Goal: Task Accomplishment & Management: Manage account settings

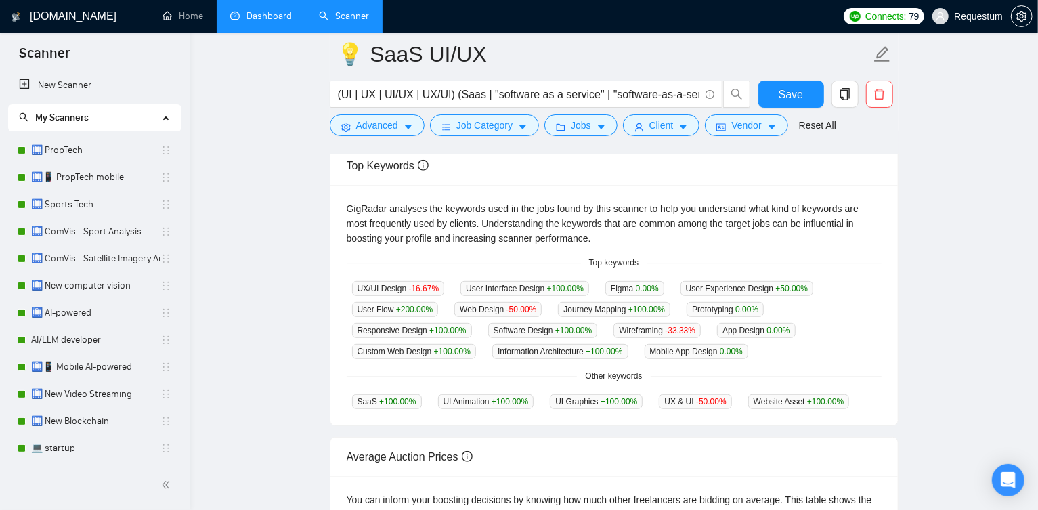
scroll to position [274, 0]
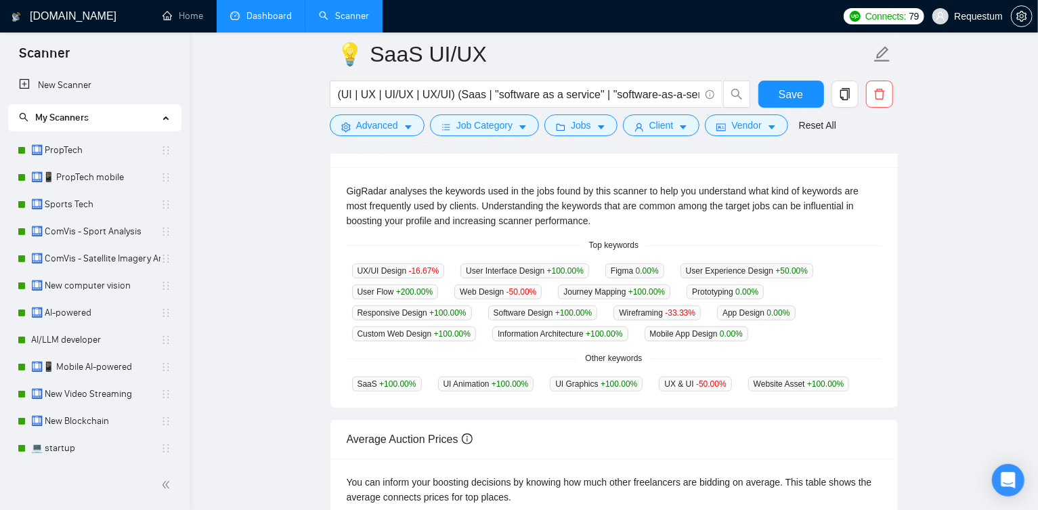
click at [277, 22] on link "Dashboard" at bounding box center [261, 16] width 62 height 12
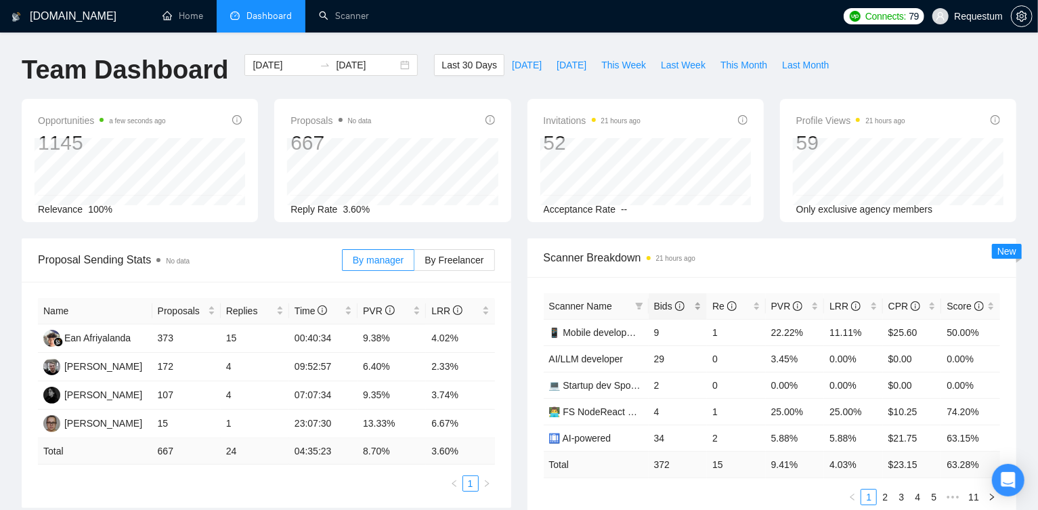
click at [697, 313] on div "Bids" at bounding box center [678, 306] width 48 height 15
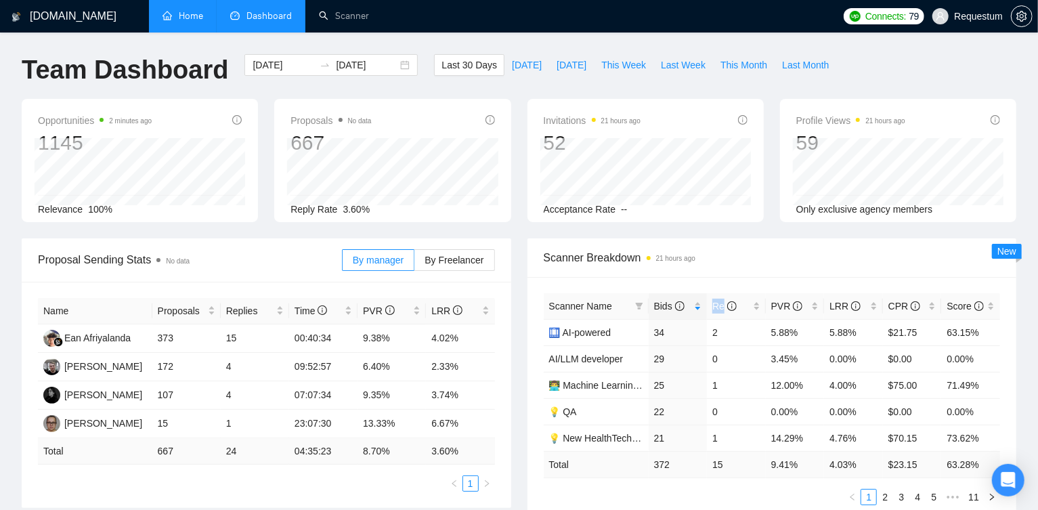
click at [173, 18] on link "Home" at bounding box center [182, 16] width 41 height 12
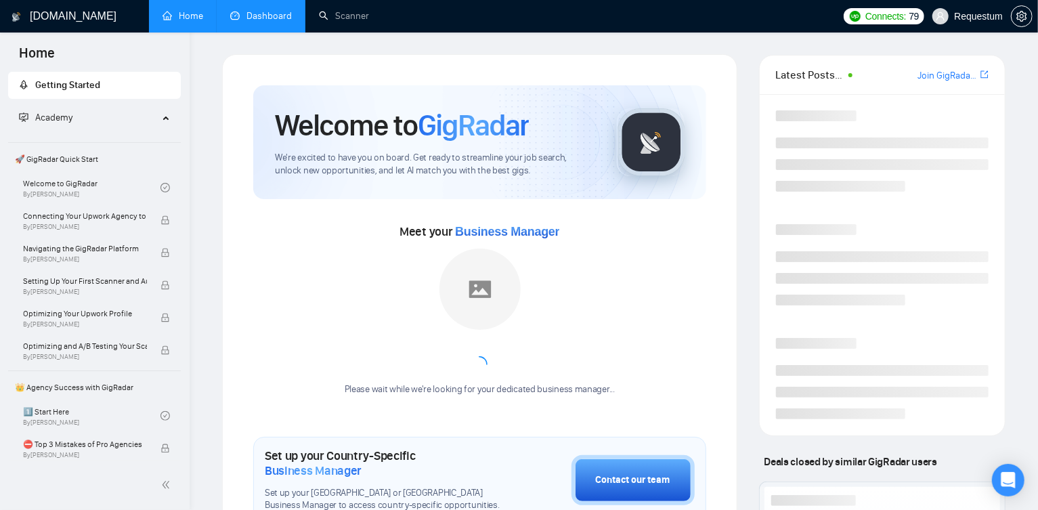
click at [243, 14] on link "Dashboard" at bounding box center [261, 16] width 62 height 12
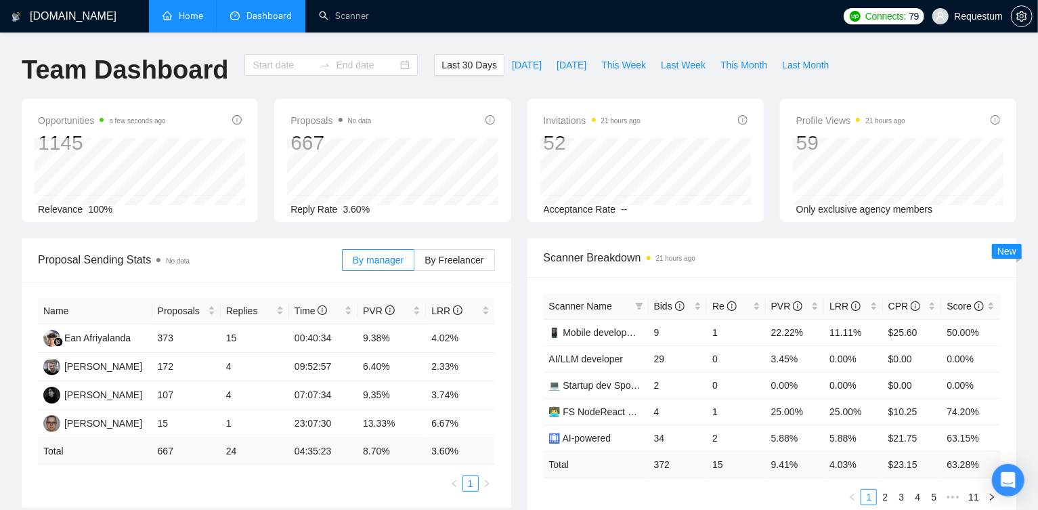
type input "[DATE]"
